Goal: Information Seeking & Learning: Learn about a topic

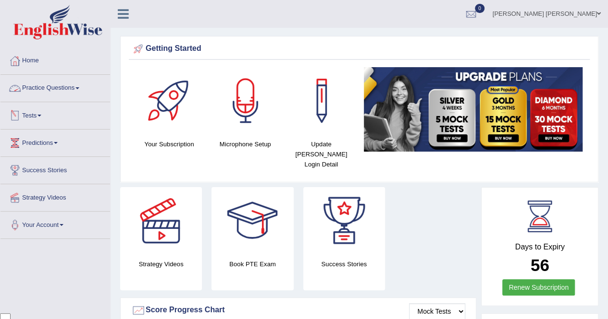
click at [65, 94] on link "Practice Questions" at bounding box center [55, 87] width 110 height 24
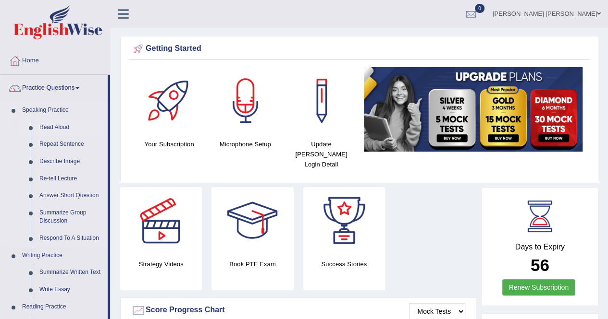
click at [64, 126] on link "Read Aloud" at bounding box center [71, 127] width 73 height 17
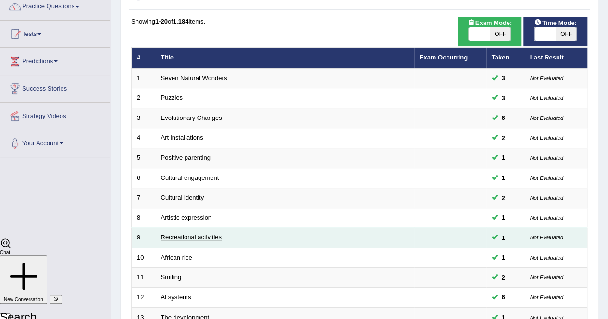
scroll to position [96, 0]
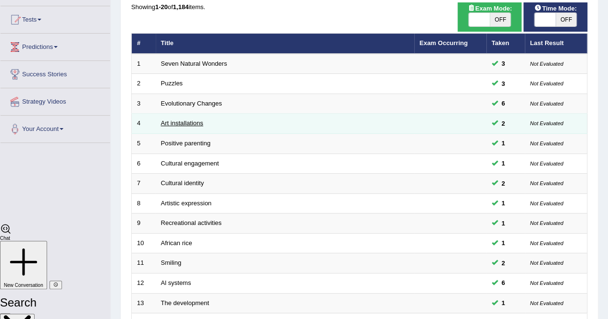
click at [187, 123] on link "Art installations" at bounding box center [182, 123] width 42 height 7
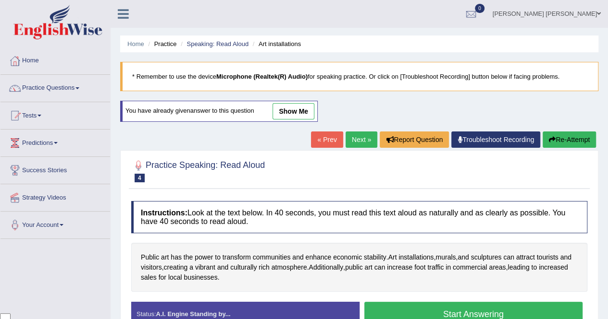
click at [295, 112] on link "show me" at bounding box center [293, 111] width 42 height 16
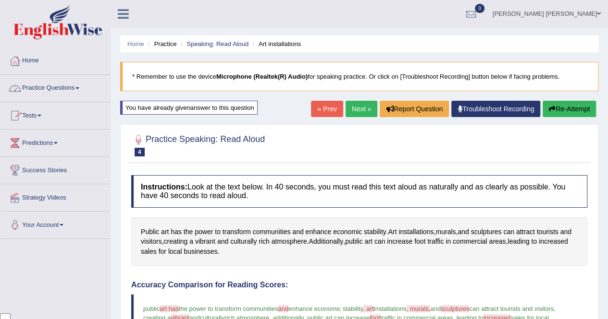
click at [73, 98] on link "Practice Questions" at bounding box center [55, 87] width 110 height 24
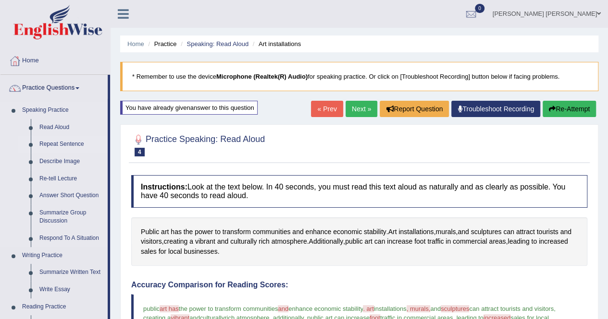
click at [60, 145] on link "Repeat Sentence" at bounding box center [71, 144] width 73 height 17
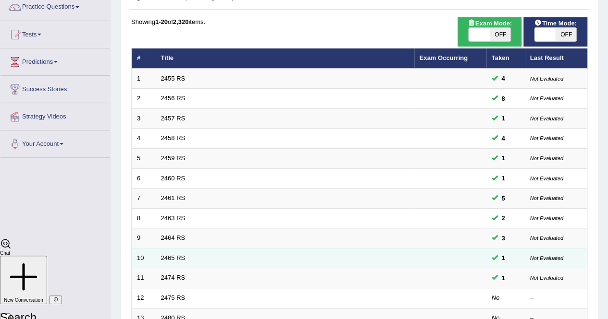
scroll to position [96, 0]
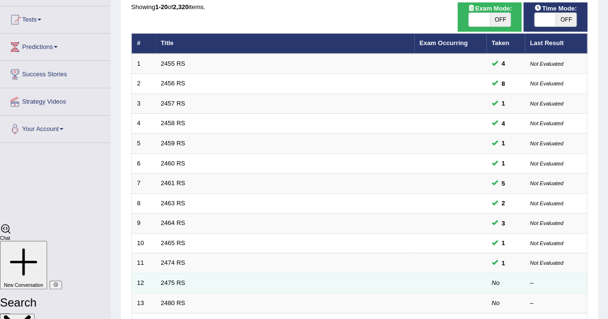
click at [232, 281] on td "2475 RS" at bounding box center [285, 283] width 258 height 20
click at [176, 282] on link "2475 RS" at bounding box center [173, 283] width 24 height 7
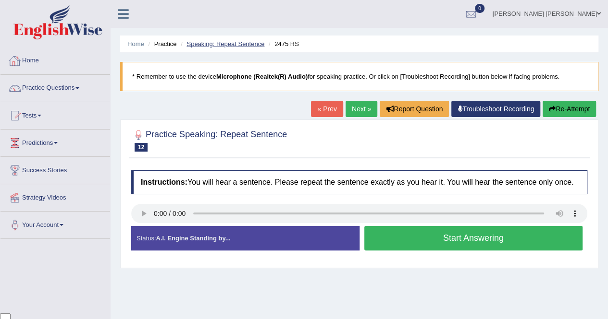
click at [196, 42] on link "Speaking: Repeat Sentence" at bounding box center [225, 43] width 78 height 7
click at [230, 47] on link "Speaking: Repeat Sentence" at bounding box center [225, 43] width 78 height 7
click at [231, 46] on link "Speaking: Repeat Sentence" at bounding box center [225, 43] width 78 height 7
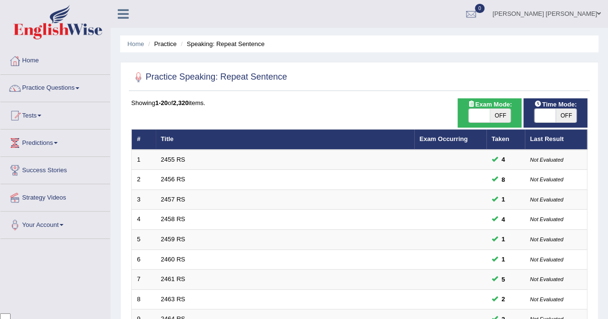
click at [73, 89] on link "Practice Questions" at bounding box center [55, 87] width 110 height 24
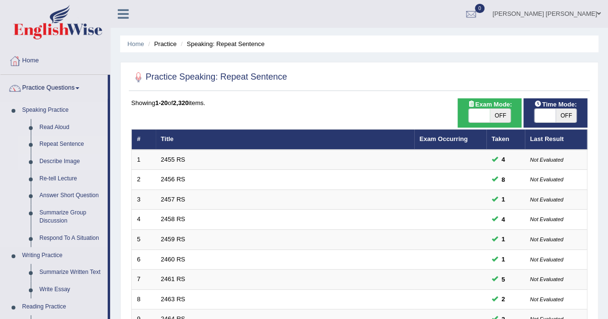
click at [62, 164] on link "Describe Image" at bounding box center [71, 161] width 73 height 17
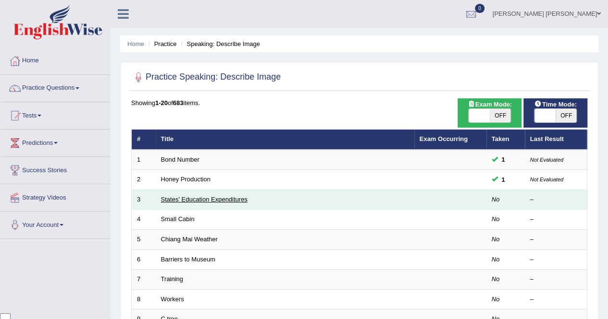
click at [211, 196] on link "States' Education Expenditures" at bounding box center [204, 199] width 86 height 7
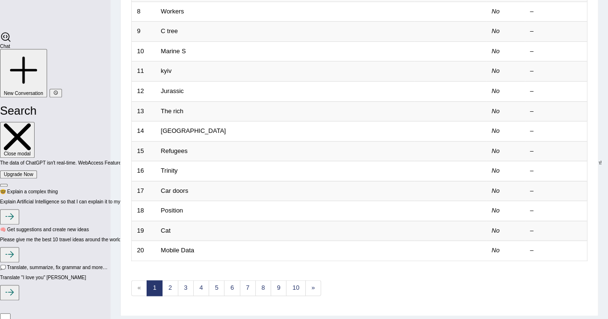
scroll to position [312, 0]
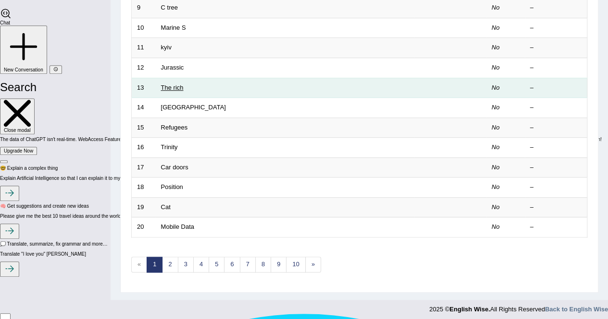
click at [168, 86] on link "The rich" at bounding box center [172, 87] width 23 height 7
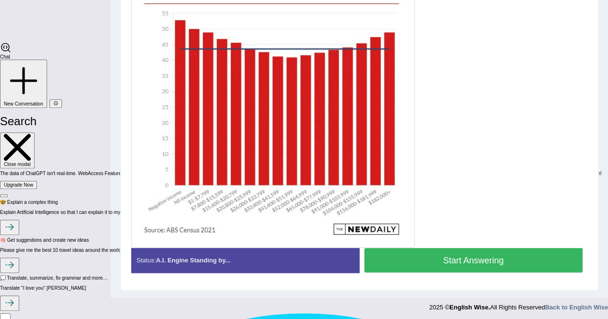
scroll to position [278, 0]
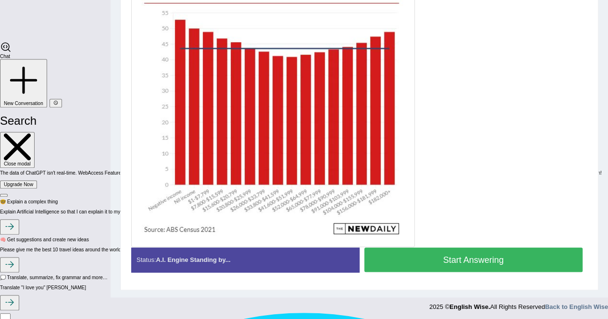
click at [454, 255] on button "Start Answering" at bounding box center [473, 260] width 219 height 24
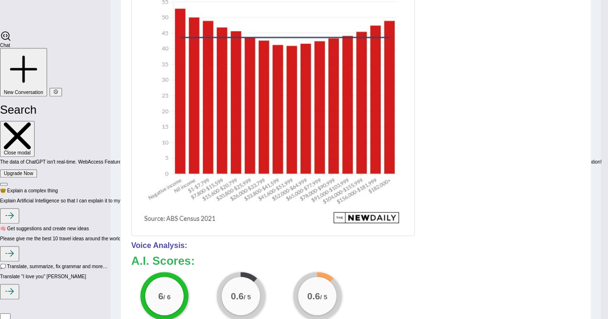
scroll to position [97, 0]
